Goal: Task Accomplishment & Management: Complete application form

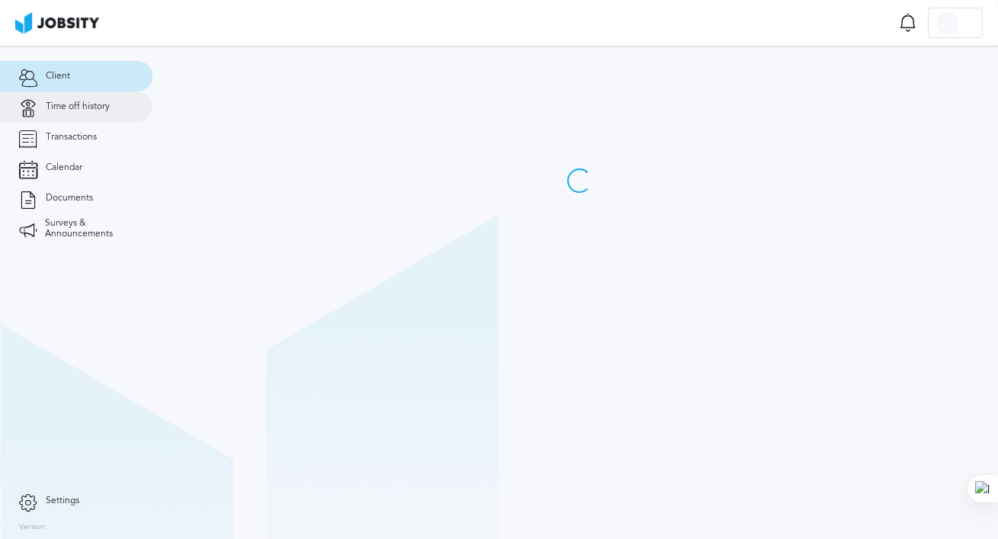
click at [101, 103] on span "Time off history" at bounding box center [78, 106] width 64 height 11
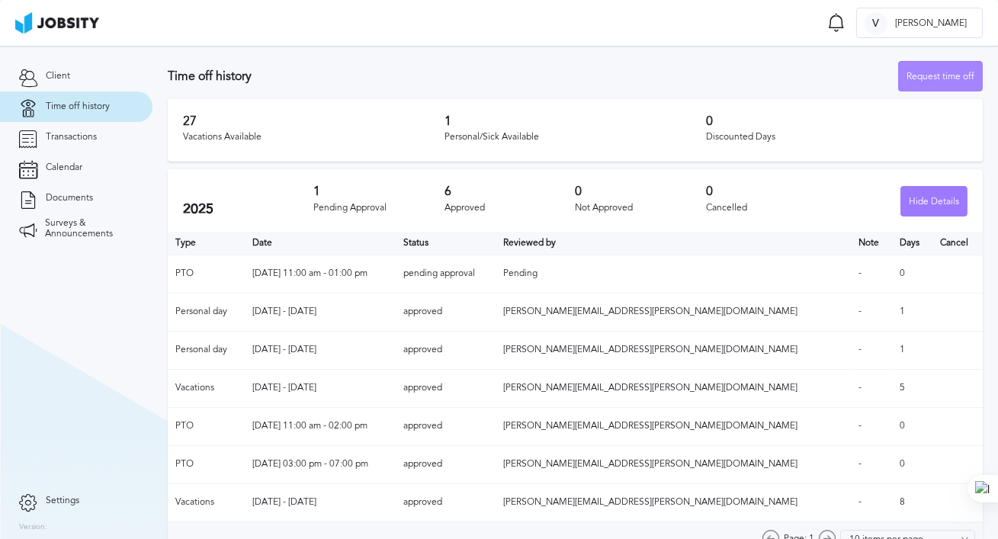
click at [922, 79] on div "Request time off" at bounding box center [940, 77] width 83 height 30
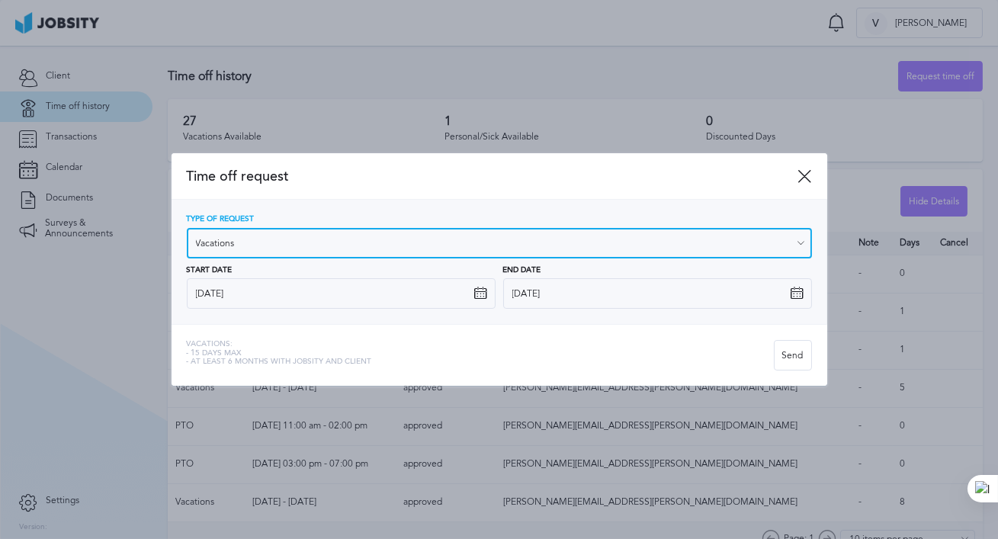
click at [327, 239] on input "Vacations" at bounding box center [499, 243] width 625 height 30
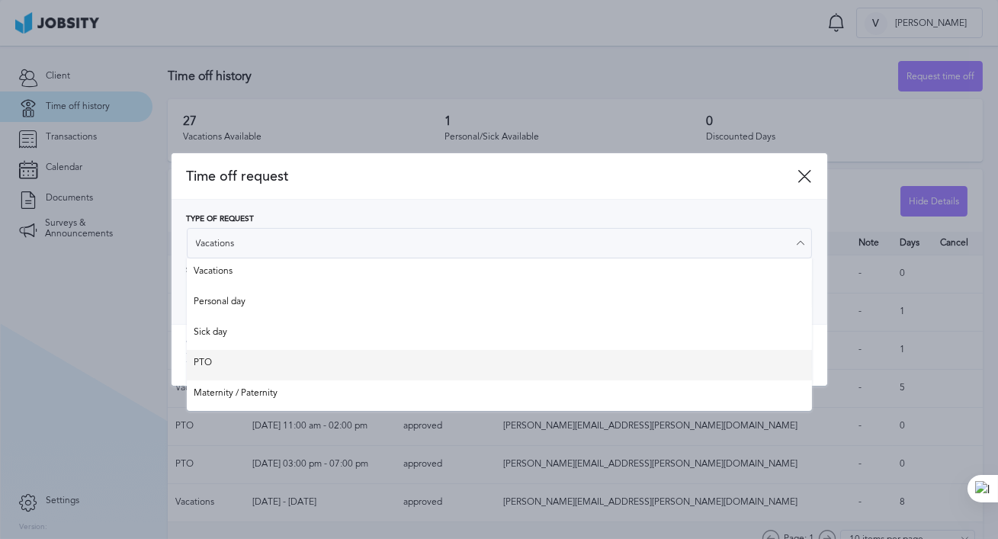
type input "PTO"
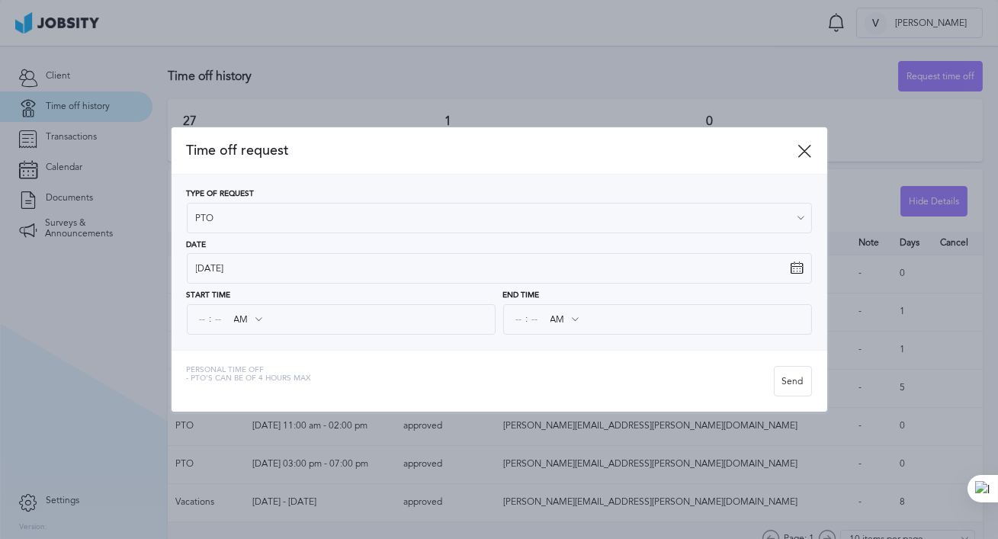
click at [272, 360] on div "Time off request Type of Request PTO Vacations Personal day Sick day PTO Matern…" at bounding box center [500, 269] width 656 height 284
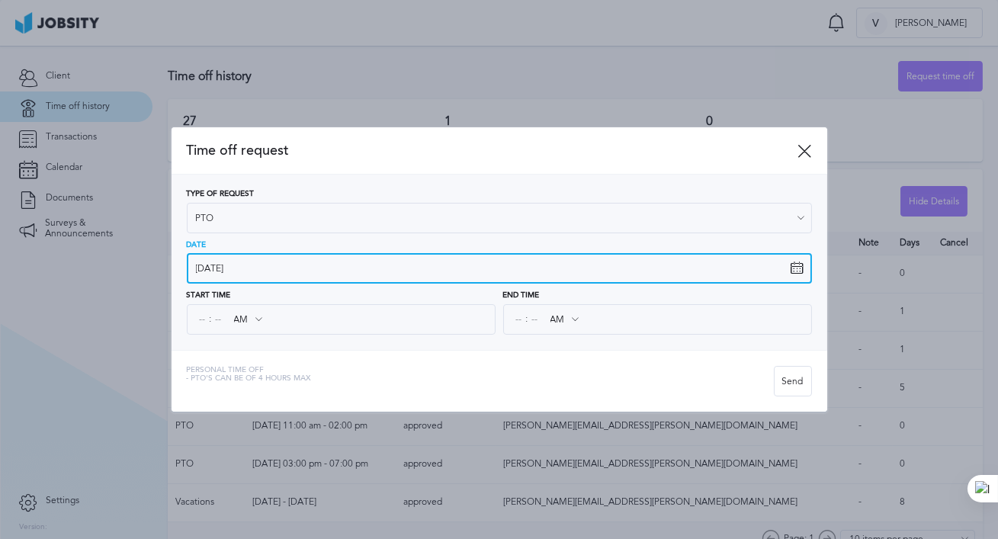
click at [322, 270] on input "[DATE]" at bounding box center [499, 268] width 625 height 30
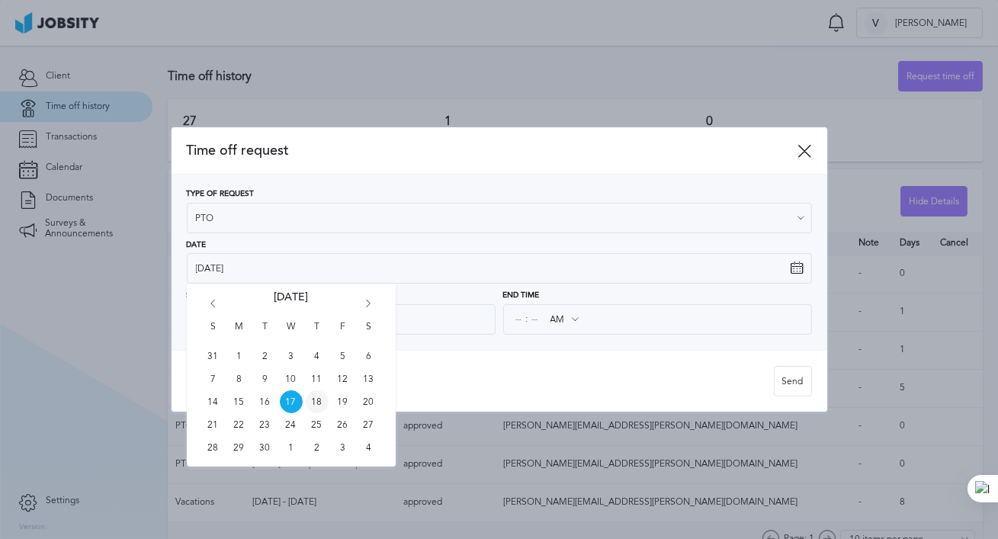
click at [319, 403] on span "18" at bounding box center [317, 401] width 23 height 23
type input "[DATE]"
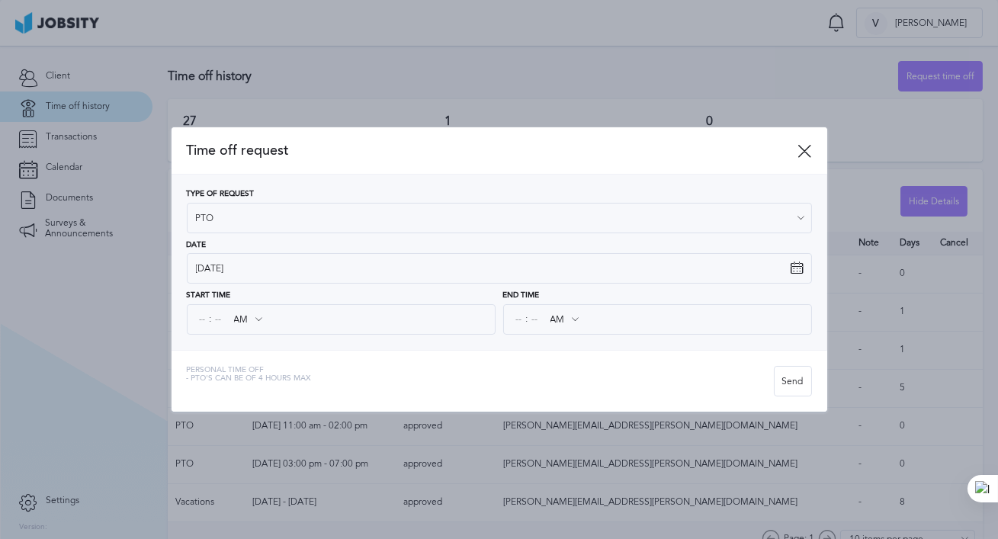
click at [252, 318] on icon at bounding box center [259, 320] width 14 height 14
click at [257, 318] on icon at bounding box center [259, 320] width 14 height 14
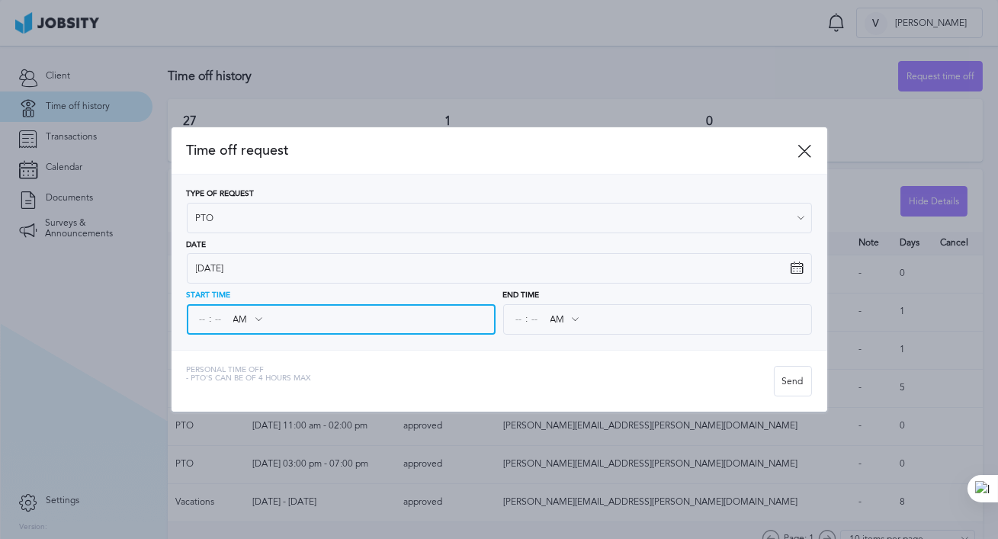
click at [239, 320] on input "AM" at bounding box center [248, 319] width 44 height 27
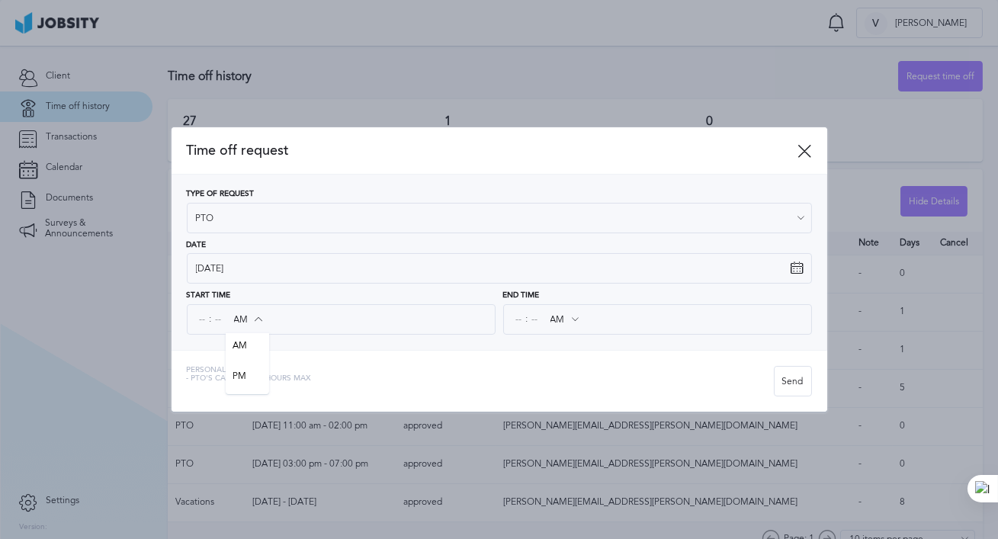
type input "PM"
click at [251, 382] on div "Time off request Type of Request PTO Vacations Personal day Sick day PTO Matern…" at bounding box center [500, 269] width 656 height 284
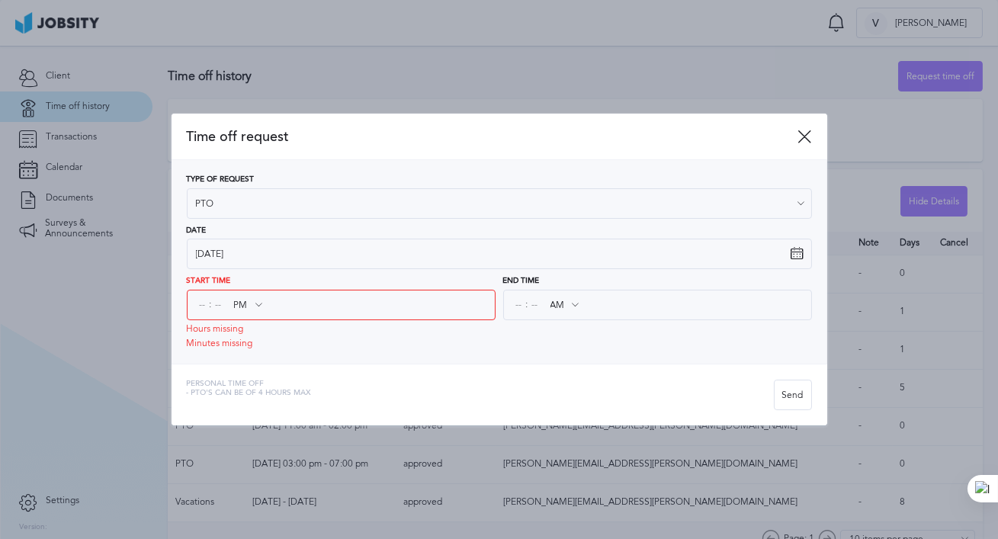
click at [194, 303] on div ": PM AM PM" at bounding box center [341, 305] width 309 height 30
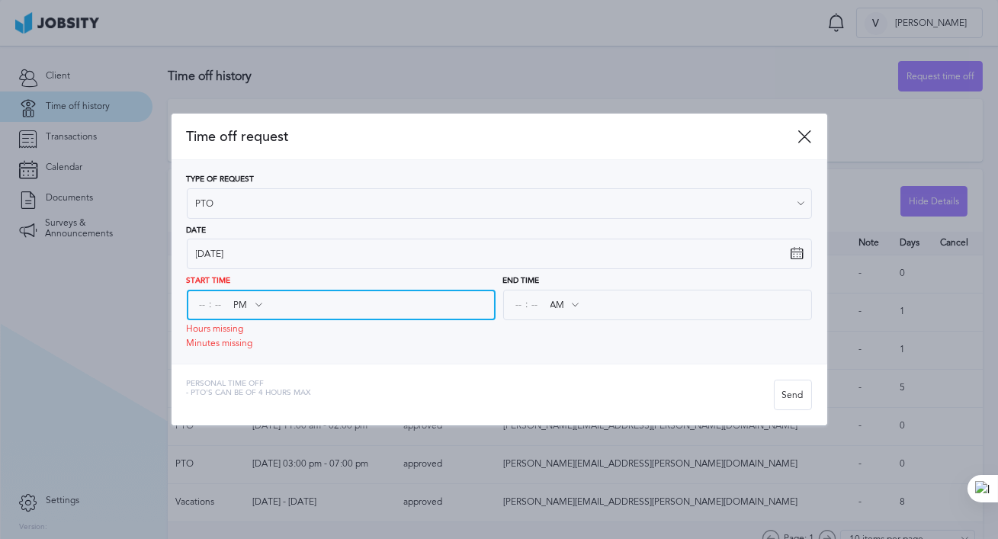
click at [201, 303] on input at bounding box center [203, 304] width 14 height 27
type input "03"
click at [217, 303] on input at bounding box center [219, 304] width 14 height 27
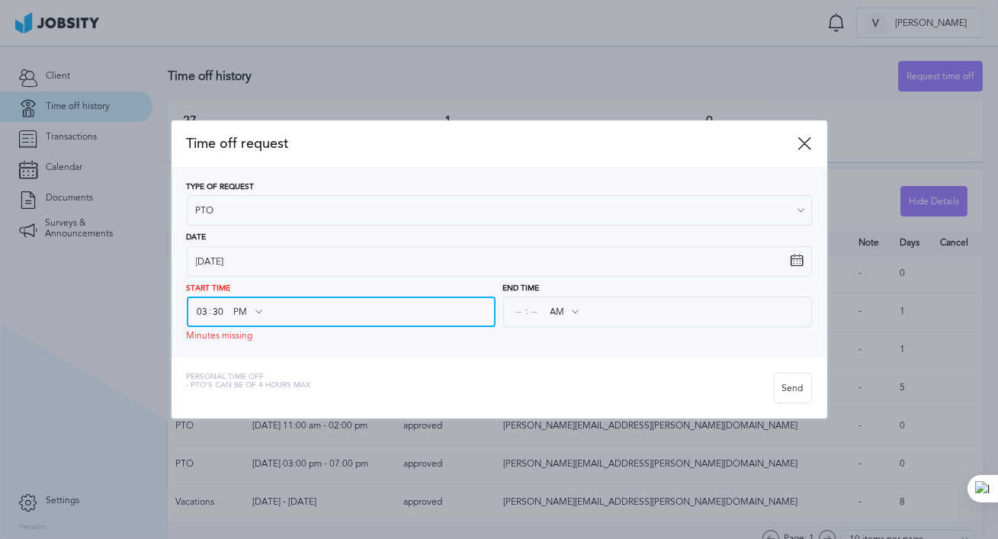
type input "30"
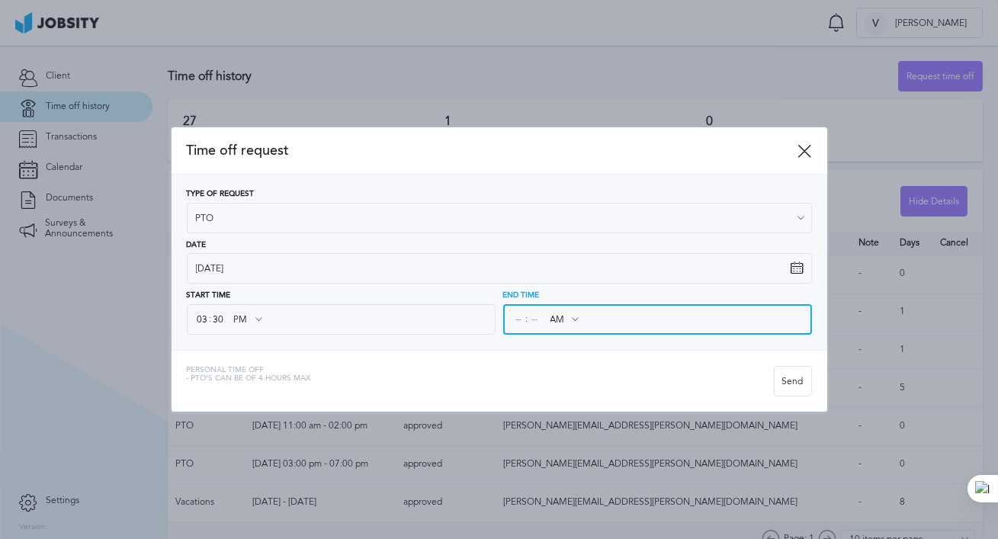
click at [518, 316] on input at bounding box center [519, 319] width 14 height 27
type input "07"
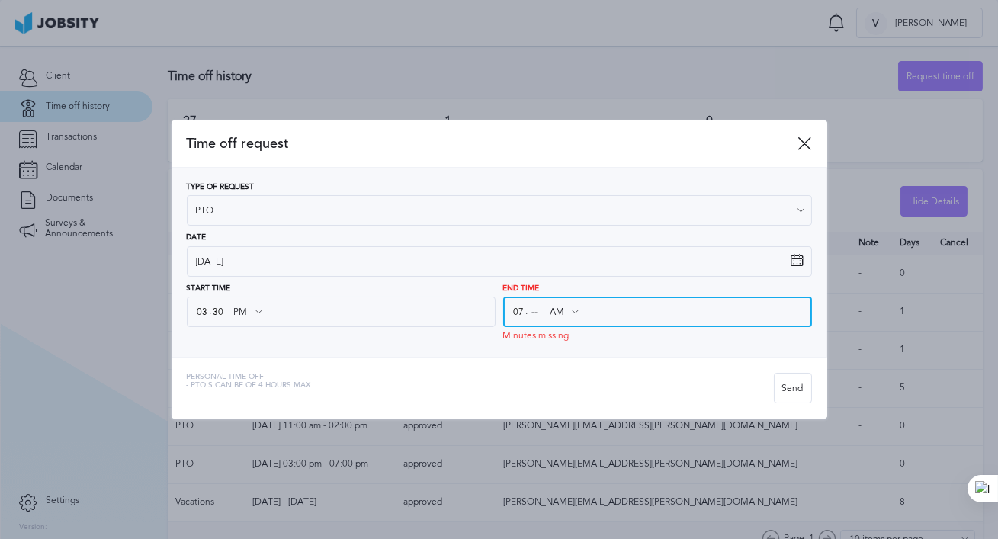
click at [540, 321] on input at bounding box center [535, 311] width 14 height 27
type input "30"
click at [572, 320] on input "AM" at bounding box center [564, 311] width 44 height 27
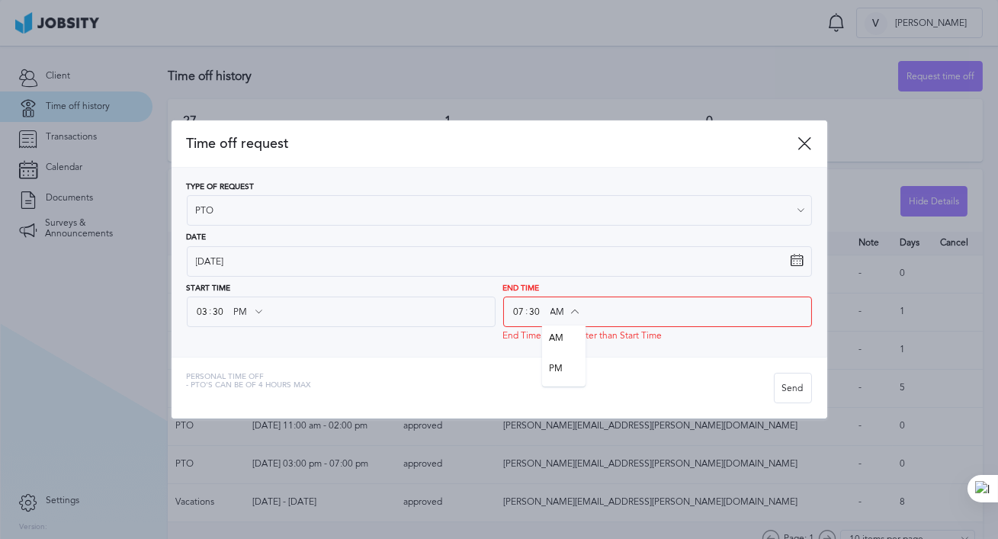
type input "PM"
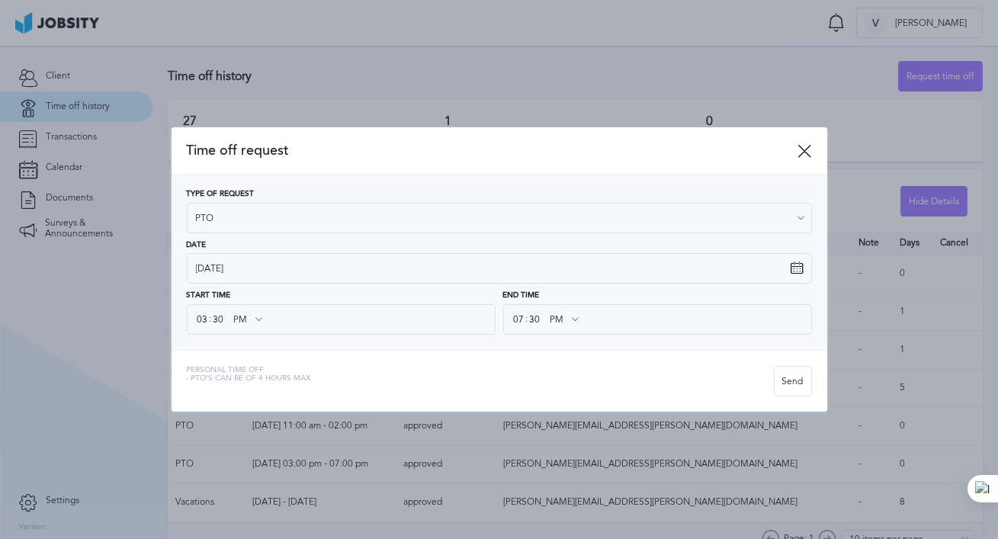
click at [572, 364] on div "Time off request Type of Request PTO Vacations Personal day Sick day PTO Matern…" at bounding box center [500, 269] width 656 height 284
click at [791, 380] on div "Send" at bounding box center [793, 382] width 37 height 30
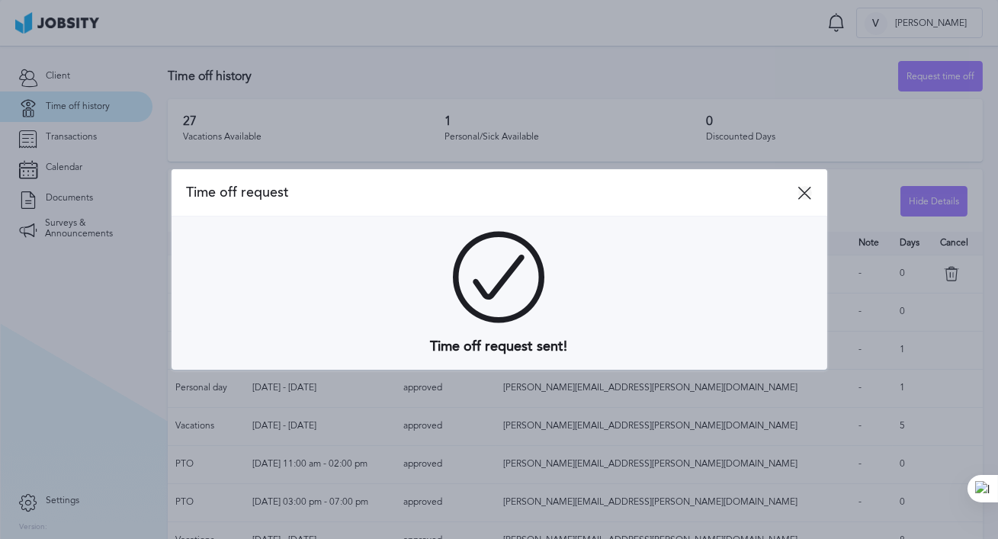
click at [798, 196] on icon at bounding box center [805, 193] width 14 height 14
